Goal: Use online tool/utility: Utilize a website feature to perform a specific function

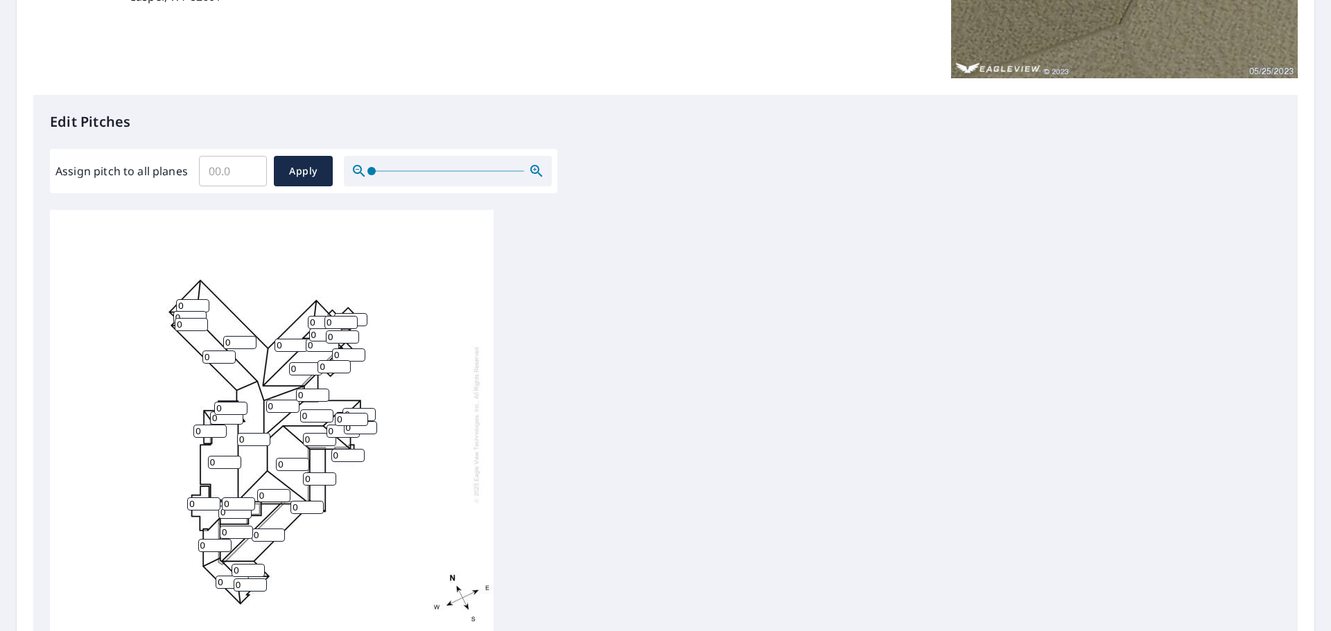
scroll to position [14, 0]
click at [238, 176] on input "Assign pitch to all planes" at bounding box center [233, 171] width 68 height 39
type input "4"
click at [250, 168] on input "0.1" at bounding box center [233, 171] width 68 height 39
click at [250, 168] on input "0.2" at bounding box center [233, 171] width 68 height 39
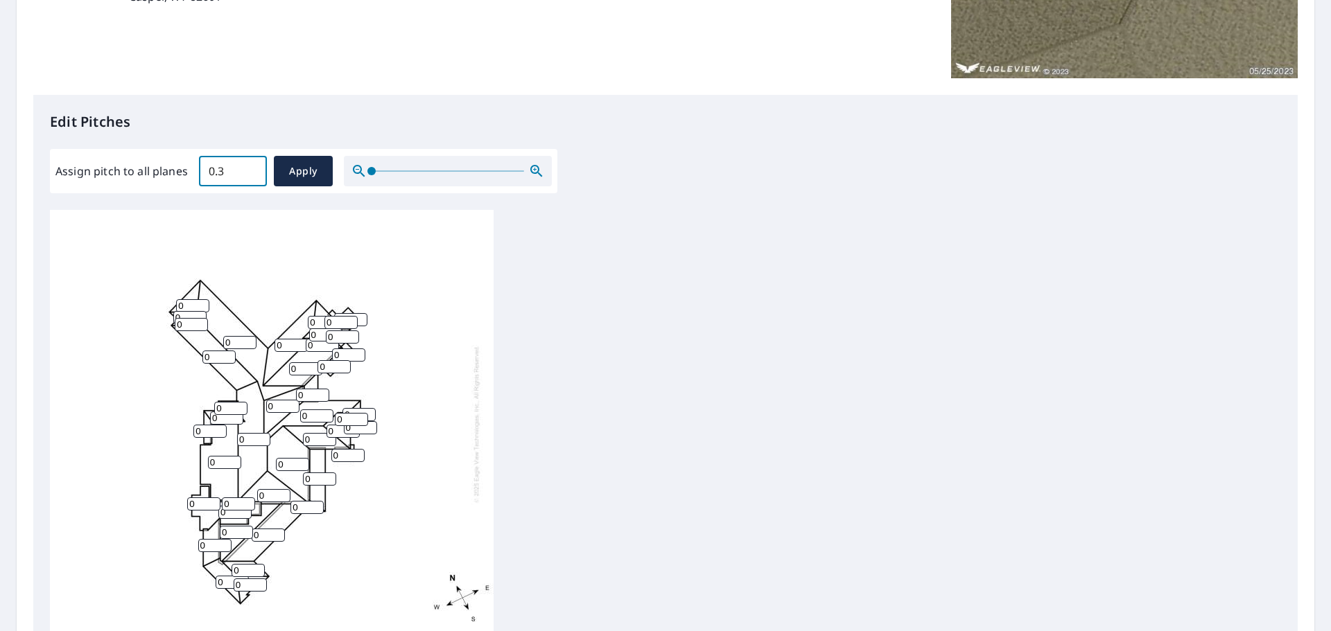
click at [250, 168] on input "0.3" at bounding box center [233, 171] width 68 height 39
click at [250, 168] on input "0.4" at bounding box center [233, 171] width 68 height 39
click at [250, 168] on input "6.5" at bounding box center [233, 171] width 68 height 39
click at [250, 175] on input "3.9" at bounding box center [233, 171] width 68 height 39
type input "4"
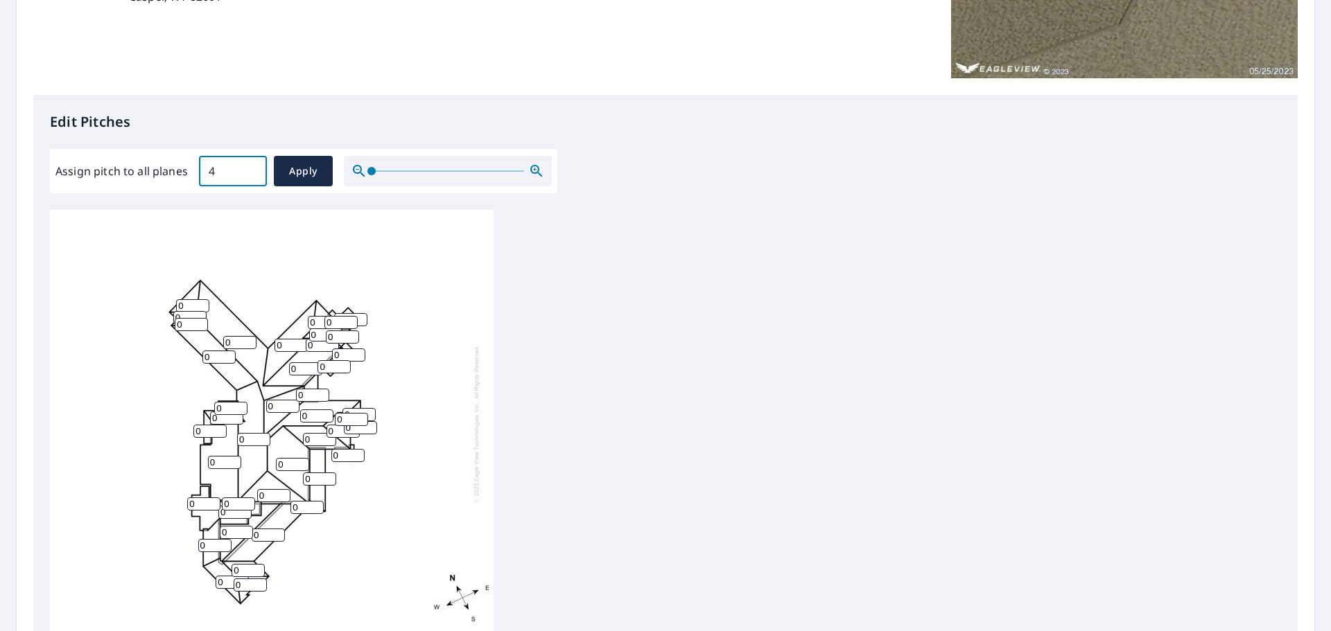
click at [250, 168] on input "4" at bounding box center [233, 171] width 68 height 39
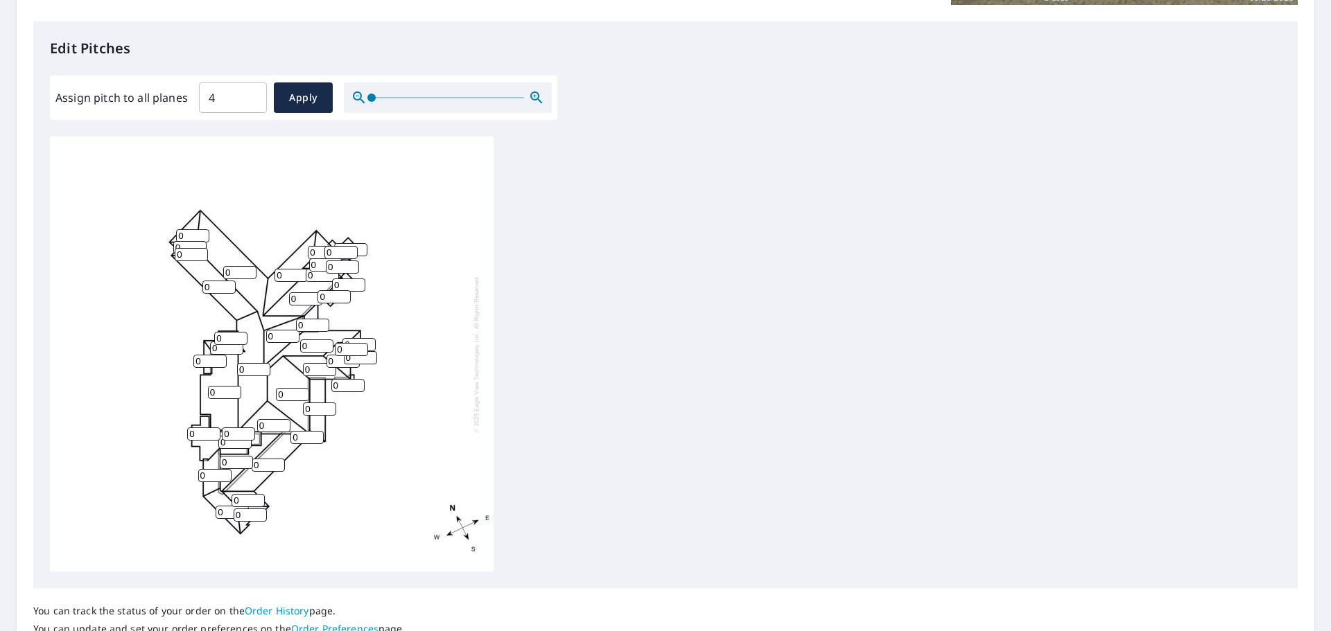
scroll to position [189, 0]
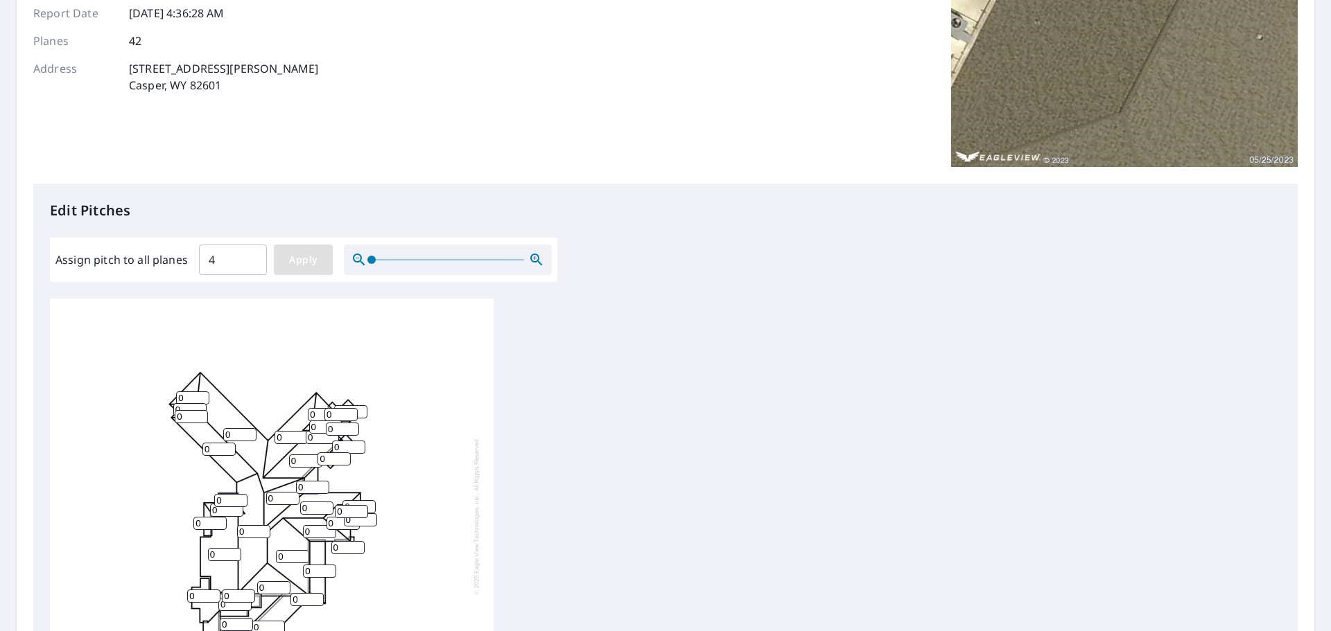
click at [311, 265] on span "Apply" at bounding box center [303, 260] width 37 height 17
type input "4"
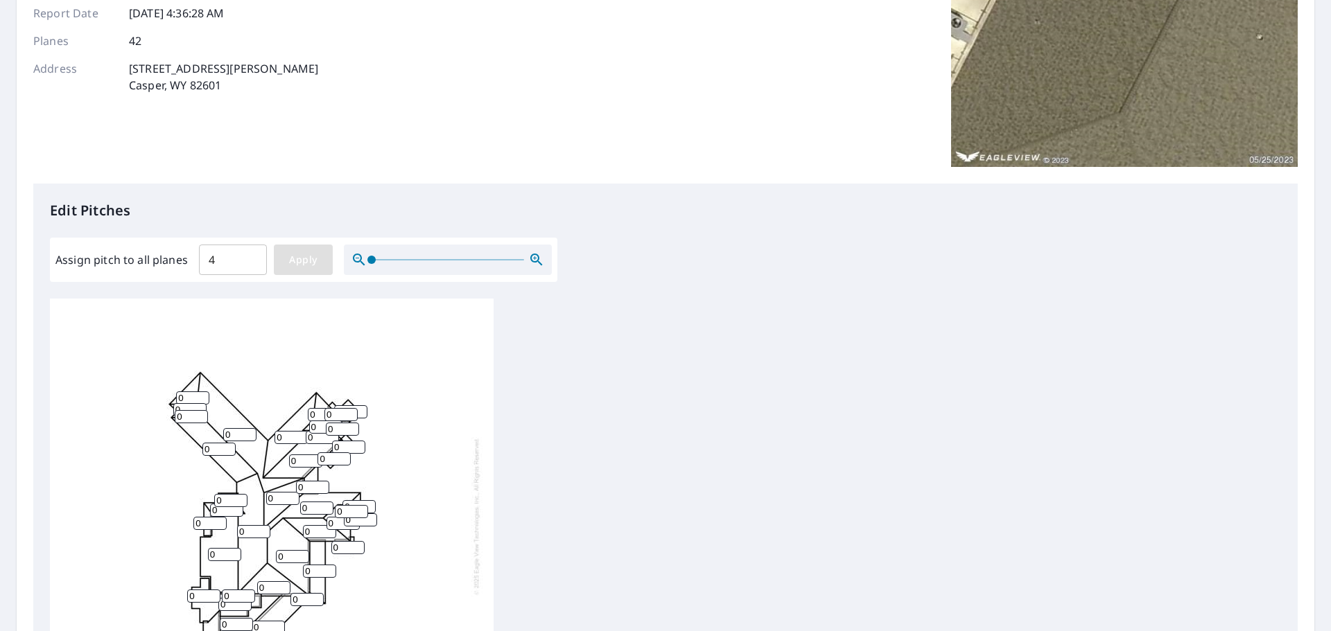
type input "4"
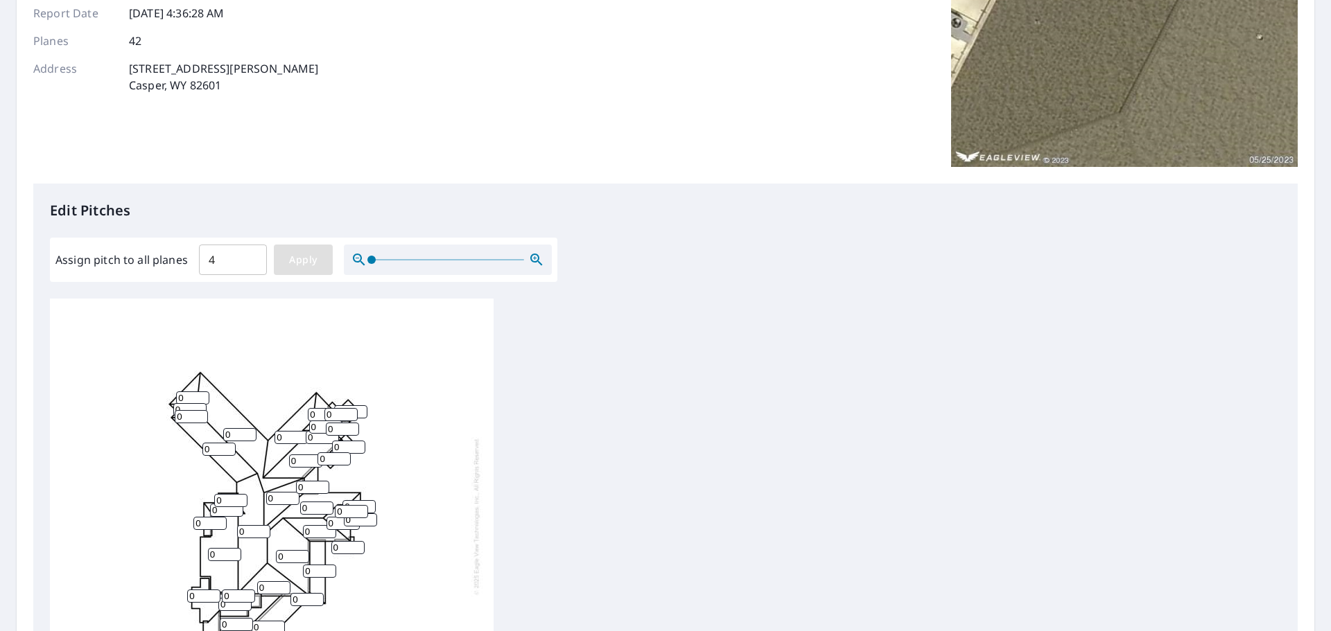
type input "4"
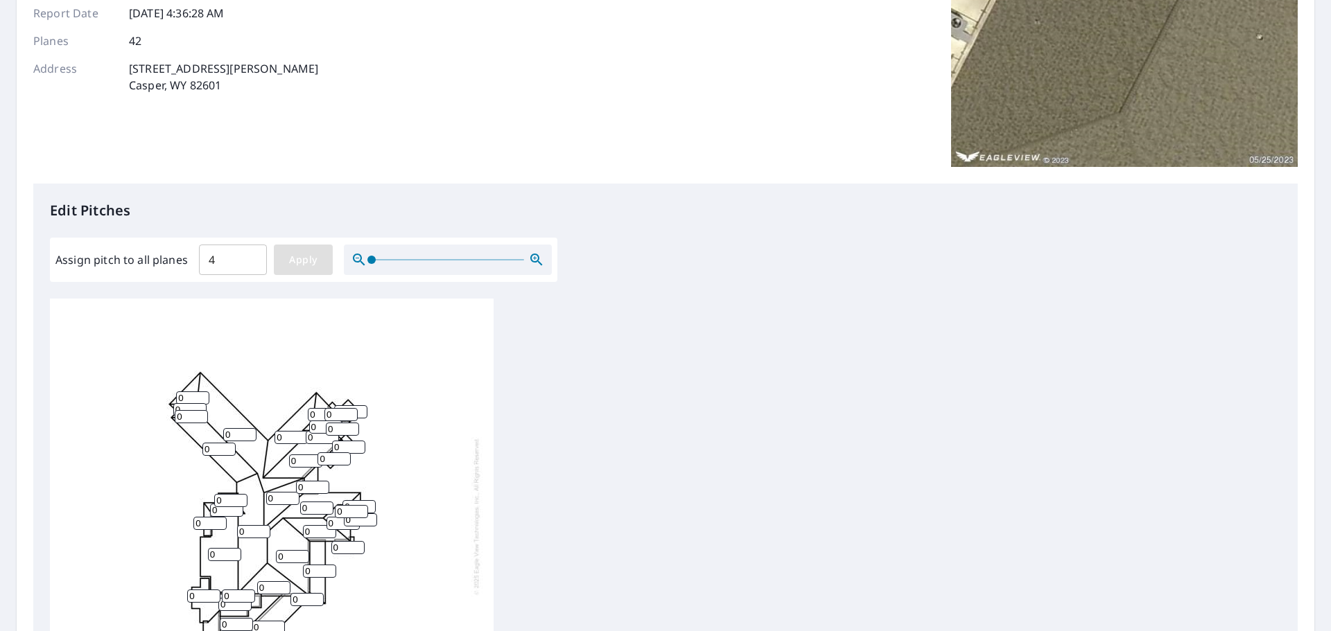
type input "4"
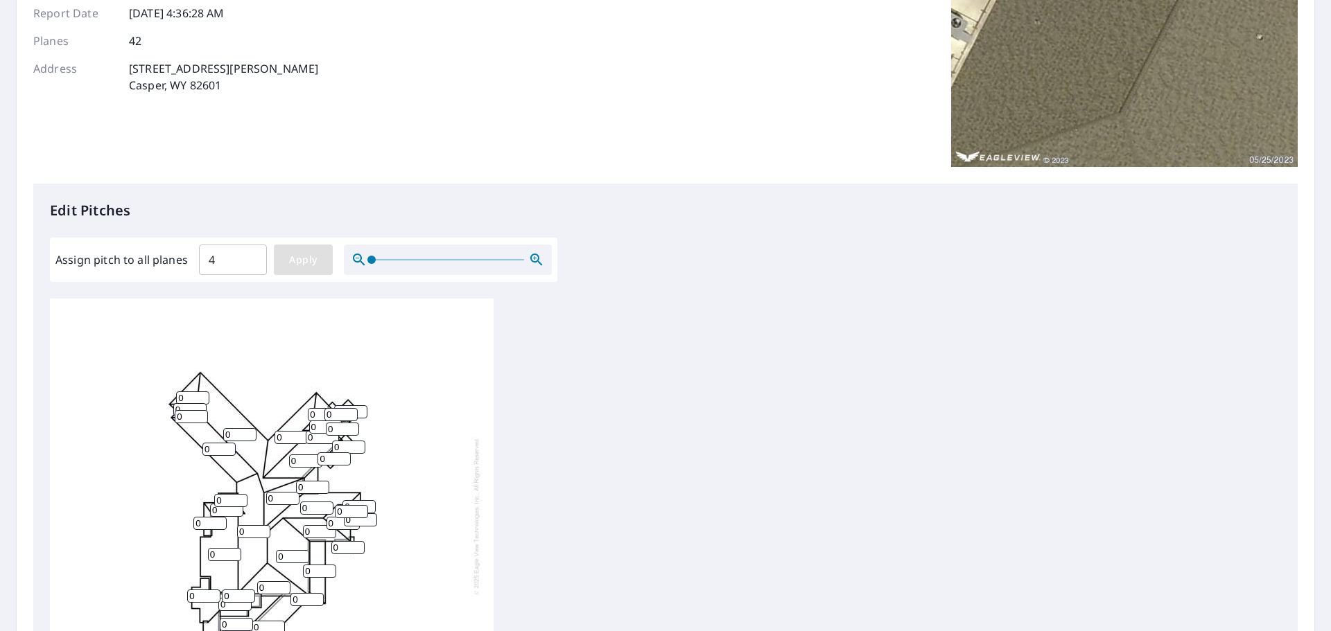
type input "4"
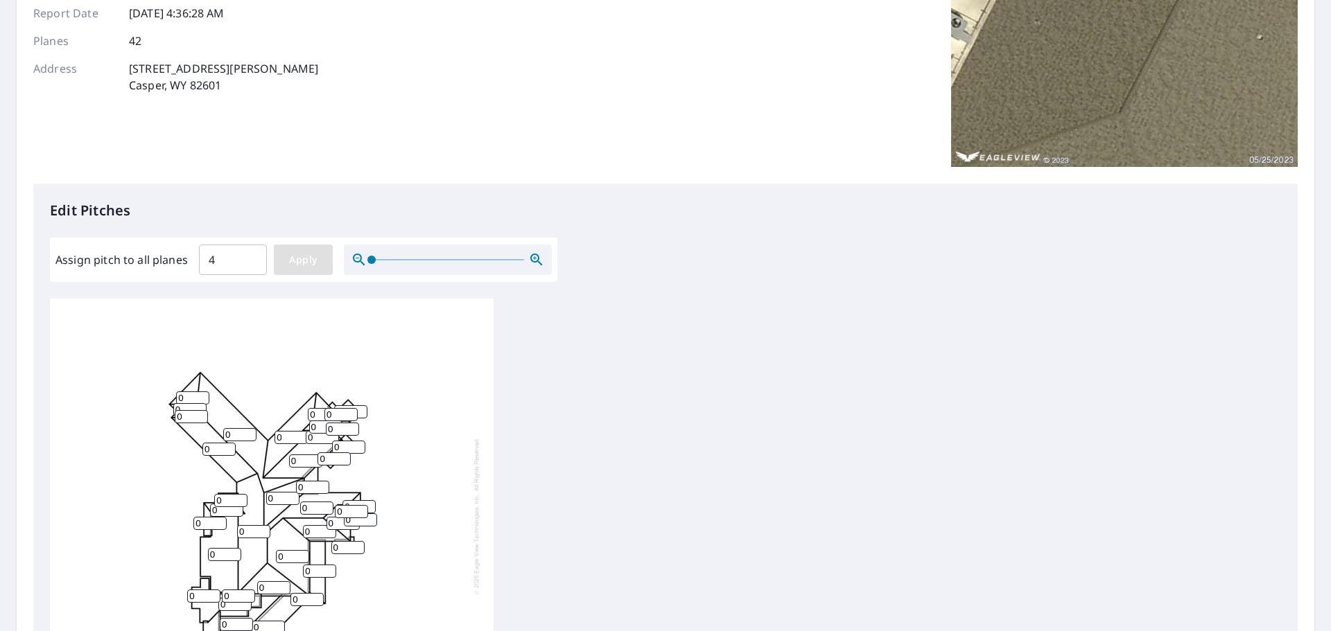
type input "4"
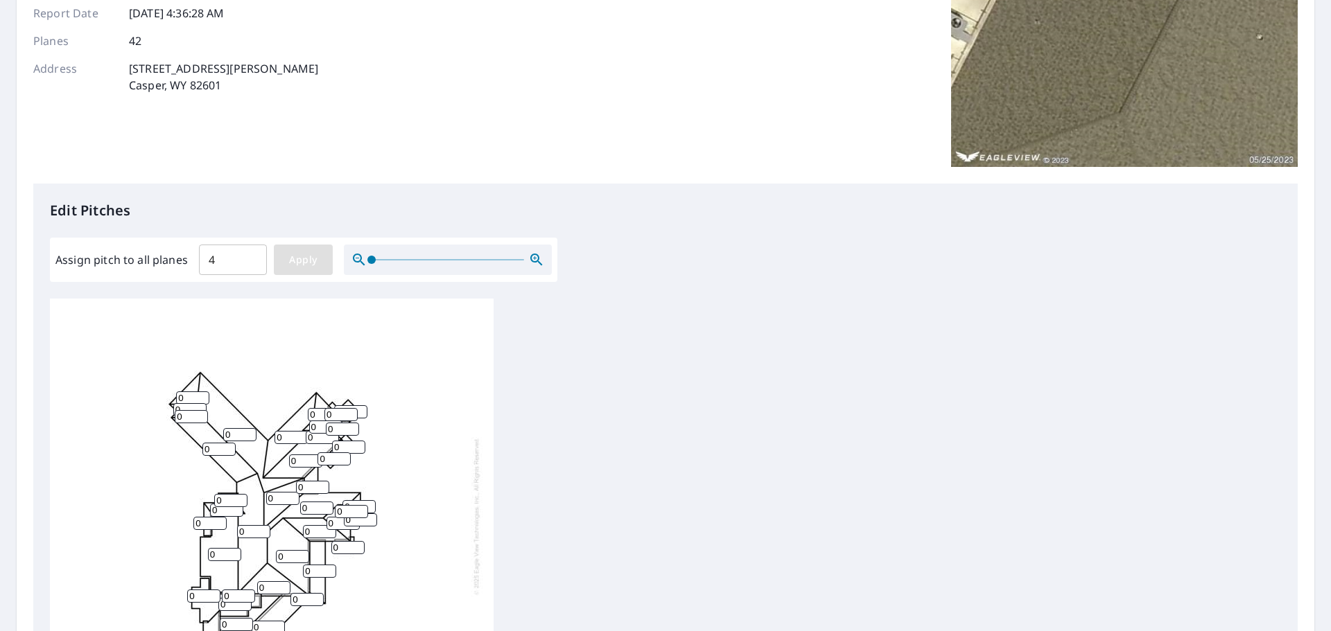
type input "4"
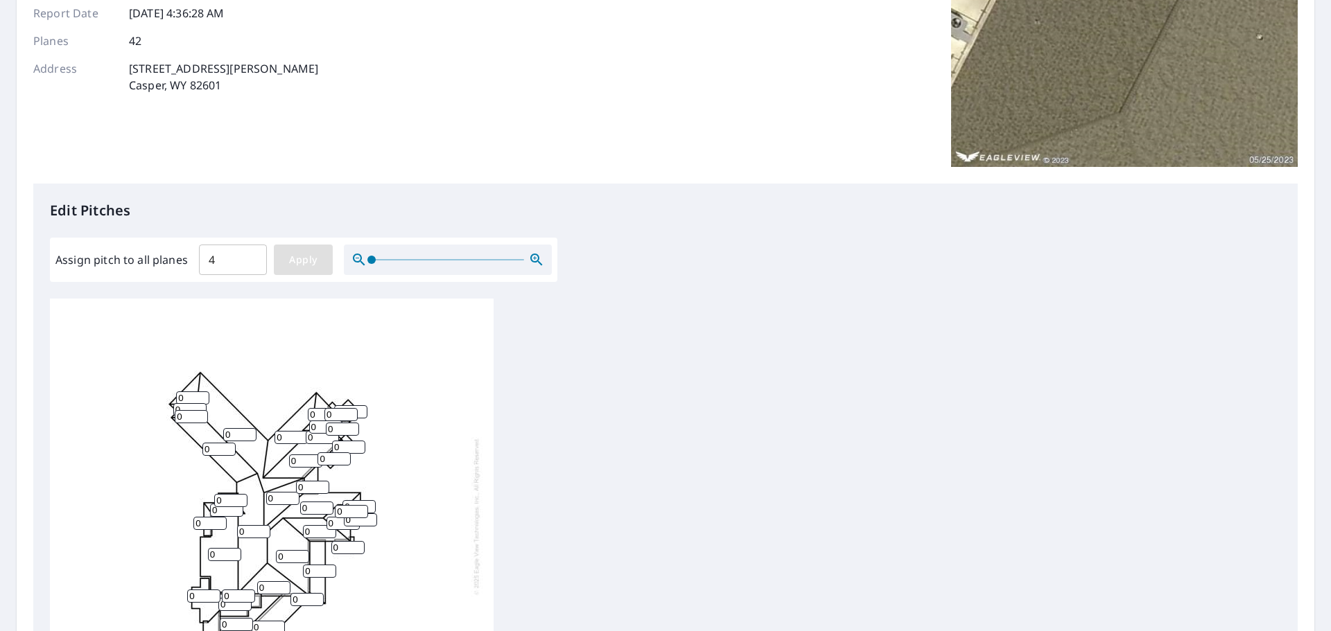
type input "4"
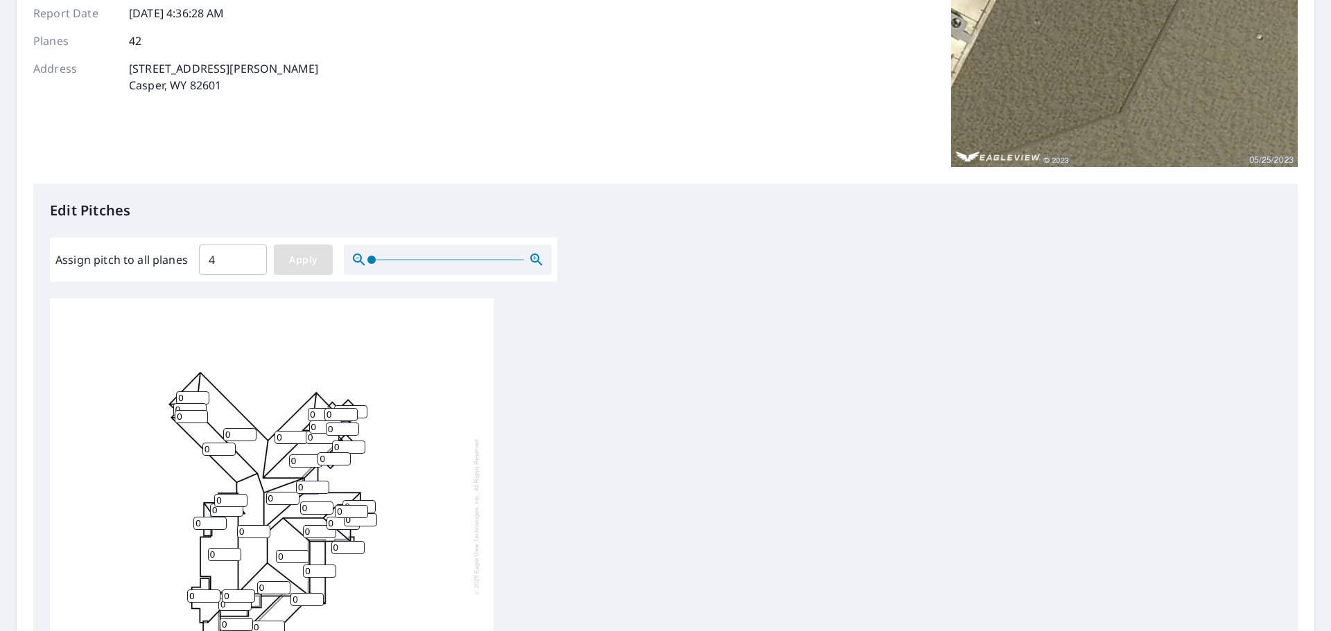
type input "4"
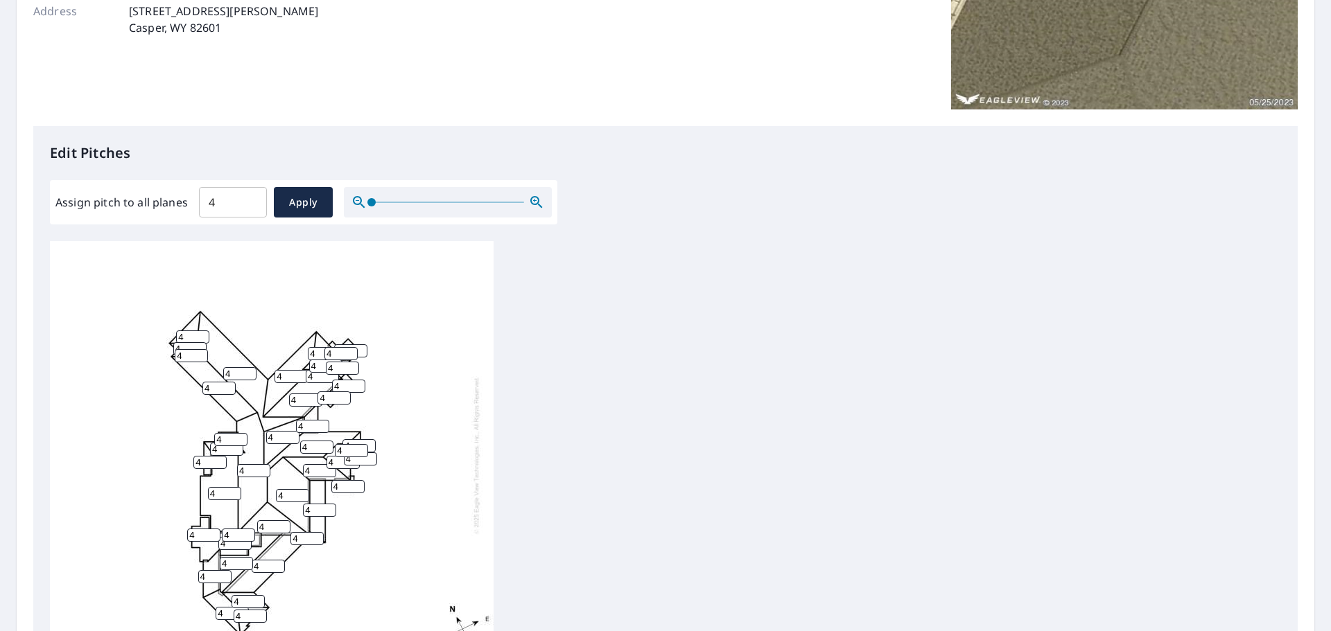
scroll to position [466, 0]
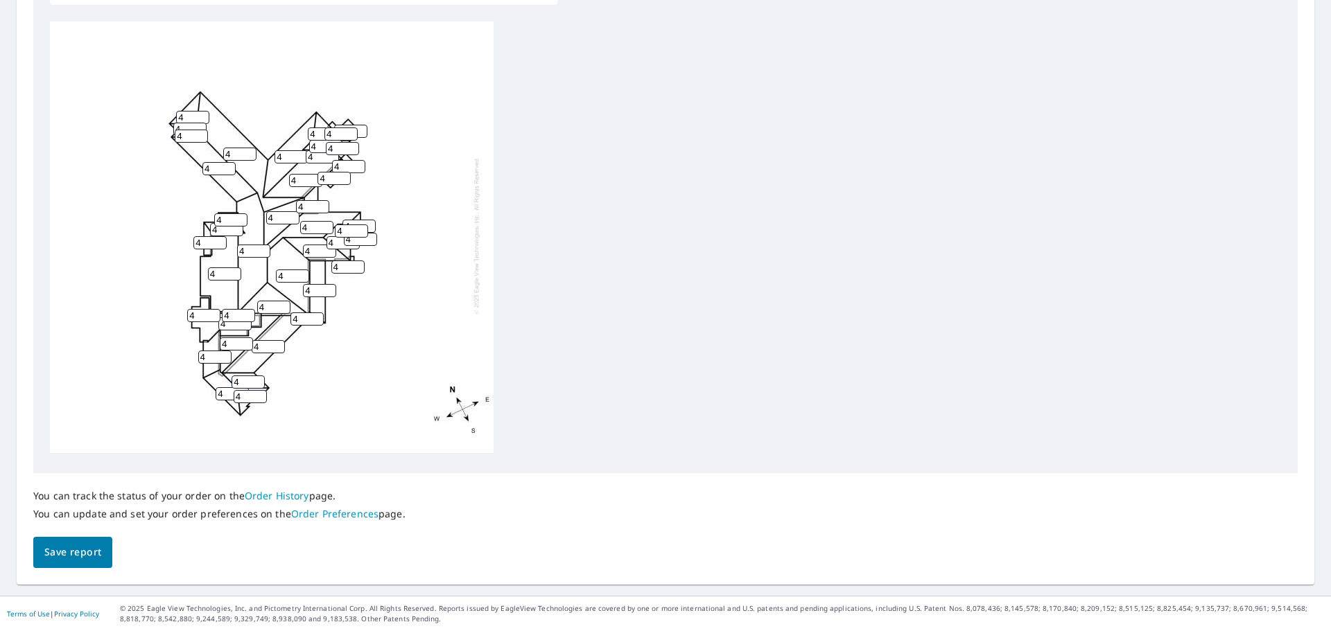
click at [89, 553] on span "Save report" at bounding box center [72, 552] width 57 height 17
click at [891, 113] on div "4 4 4 4 4 4 4 4 4 4 4 4 4 4 4 4 4 4 4 4 4 4 4 4 4 4 4 4 4 4 4 4 4 4 4 4 4 4 4 4…" at bounding box center [665, 239] width 1231 height 435
click at [90, 555] on span "Save report" at bounding box center [72, 553] width 57 height 17
